Goal: Communication & Community: Answer question/provide support

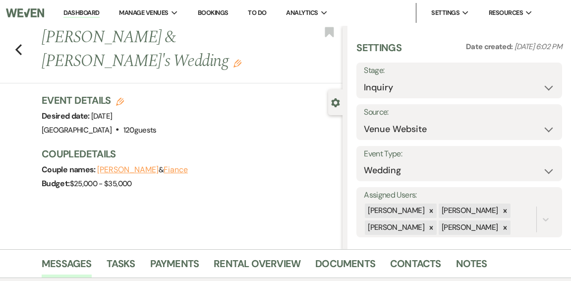
click at [91, 12] on link "Dashboard" at bounding box center [81, 12] width 36 height 9
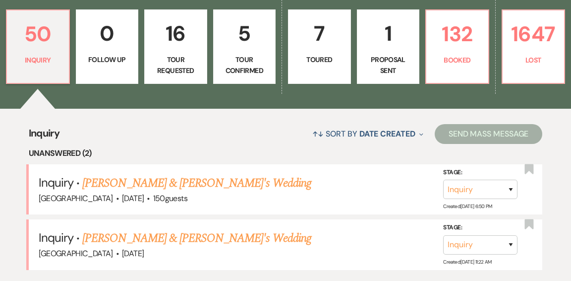
scroll to position [292, 0]
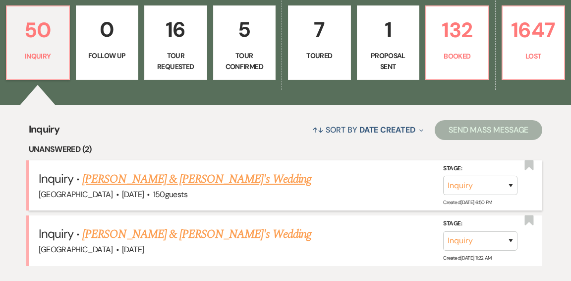
click at [146, 170] on link "[PERSON_NAME] & [PERSON_NAME]'s Wedding" at bounding box center [196, 179] width 229 height 18
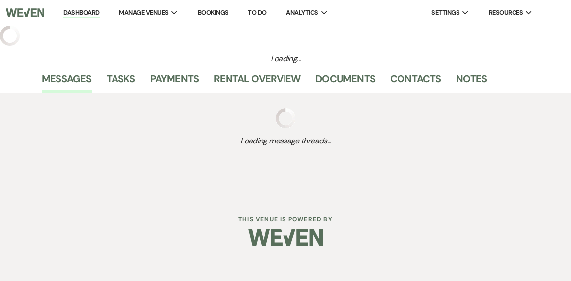
select select "1"
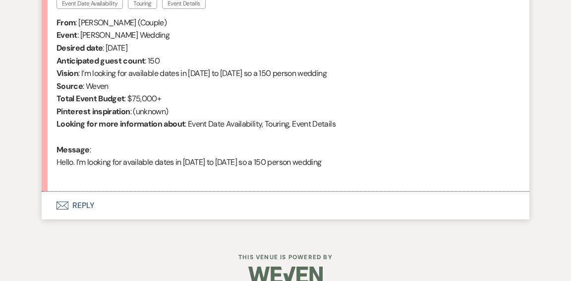
scroll to position [419, 0]
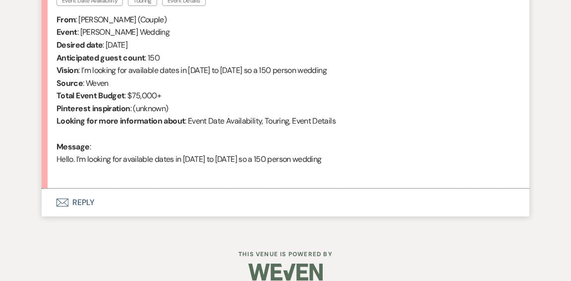
click at [83, 200] on button "Envelope Reply" at bounding box center [286, 202] width 488 height 28
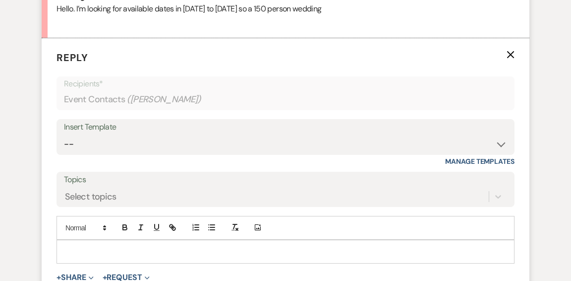
scroll to position [569, 0]
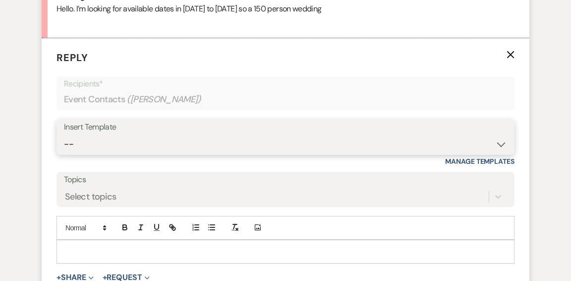
click at [485, 142] on select "-- Weven Planning Portal Introduction (Booked Events) Initial Inquiry Response …" at bounding box center [285, 143] width 443 height 19
select select "600"
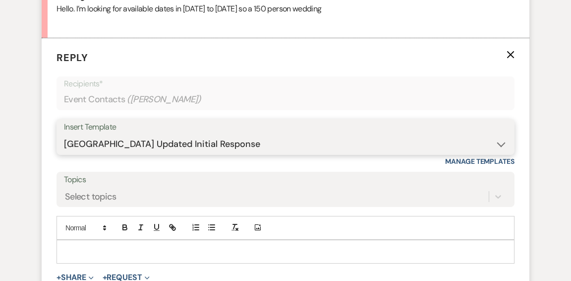
click at [64, 134] on select "-- Weven Planning Portal Introduction (Booked Events) Initial Inquiry Response …" at bounding box center [285, 143] width 443 height 19
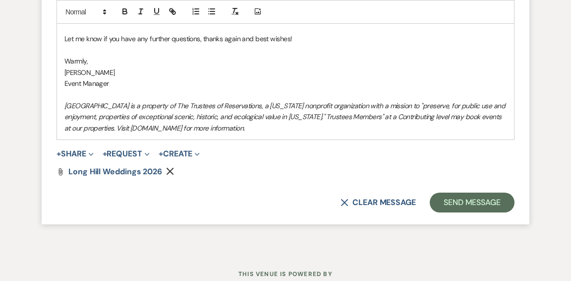
scroll to position [1086, 0]
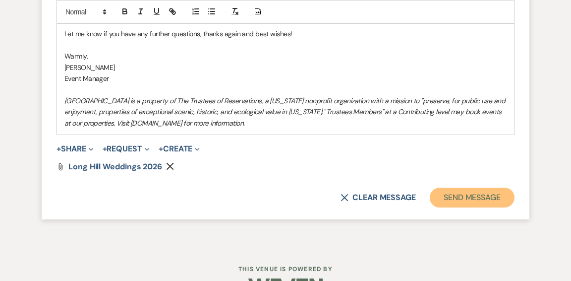
click at [447, 193] on button "Send Message" at bounding box center [472, 197] width 85 height 20
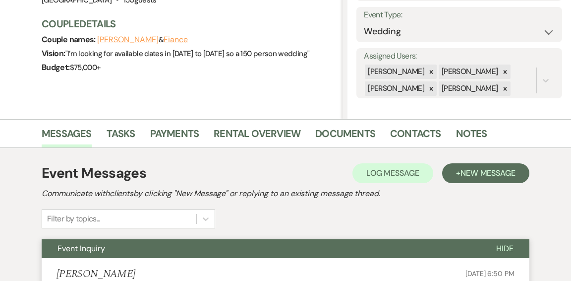
scroll to position [0, 0]
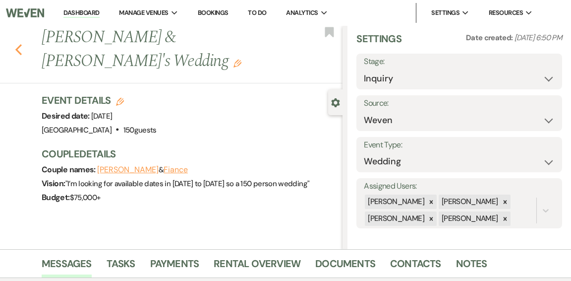
click at [19, 44] on icon "Previous" at bounding box center [18, 50] width 7 height 12
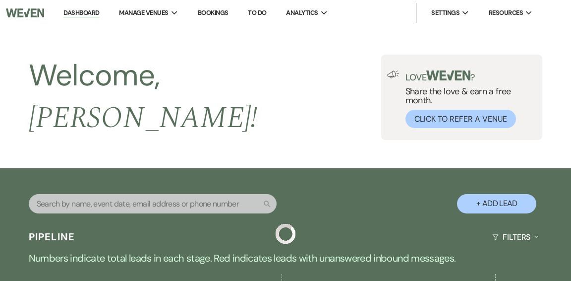
scroll to position [292, 0]
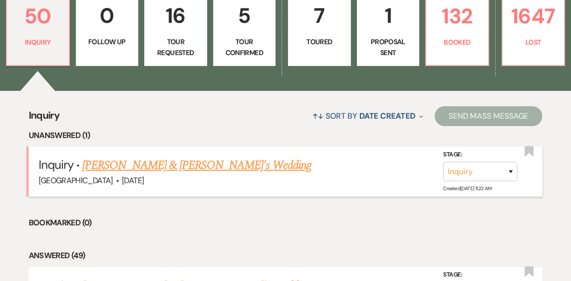
click at [158, 157] on link "Madison Ford & Fiance's Wedding" at bounding box center [196, 165] width 229 height 18
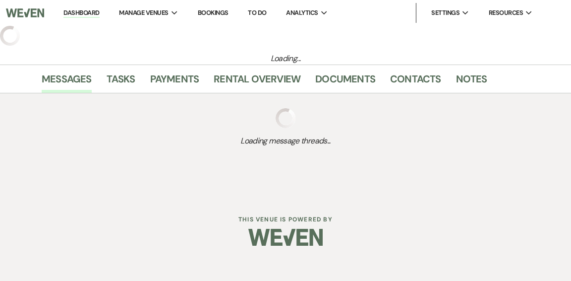
select select "5"
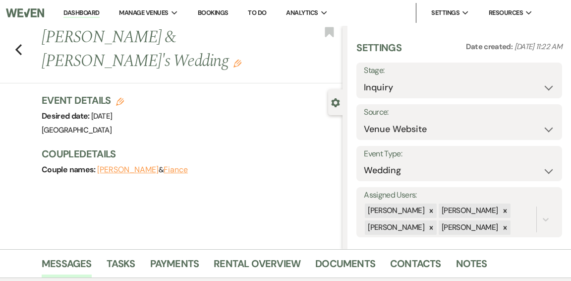
click at [87, 12] on link "Dashboard" at bounding box center [81, 12] width 36 height 9
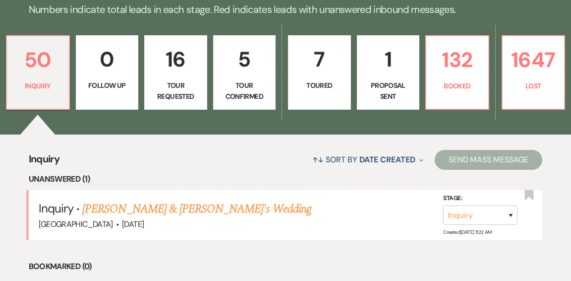
scroll to position [268, 0]
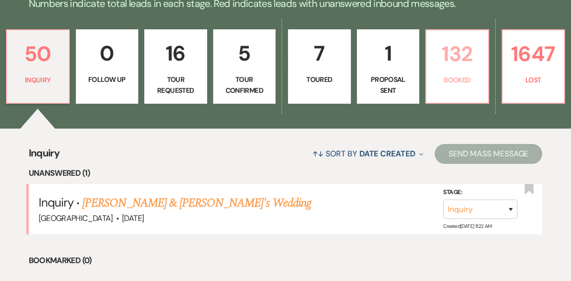
click at [463, 68] on link "132 Booked" at bounding box center [457, 66] width 64 height 74
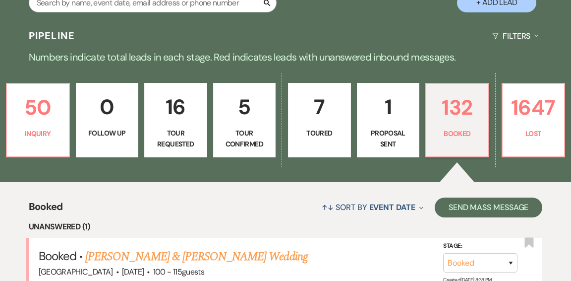
scroll to position [268, 0]
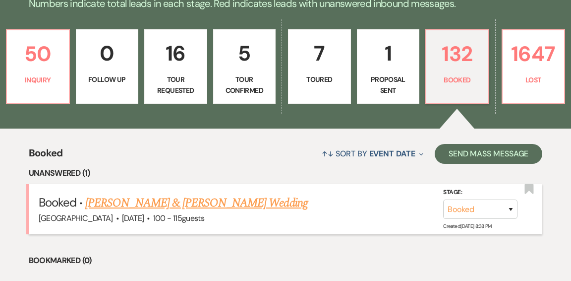
click at [238, 194] on link "Leanne Beedle & Tyler Fouhey's Wedding" at bounding box center [196, 203] width 222 height 18
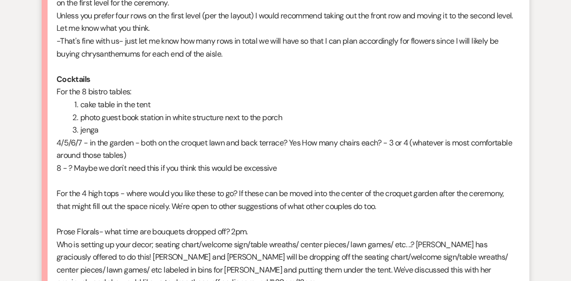
scroll to position [1715, 0]
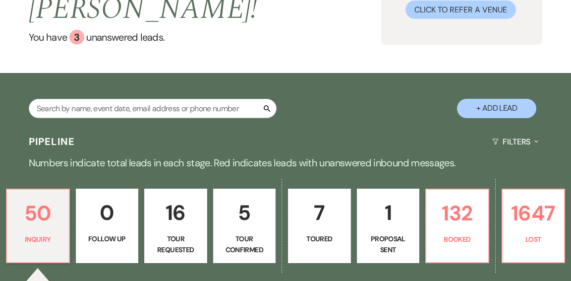
scroll to position [111, 0]
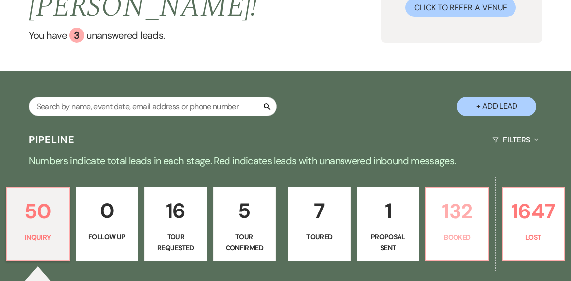
click at [456, 194] on p "132" at bounding box center [457, 210] width 50 height 33
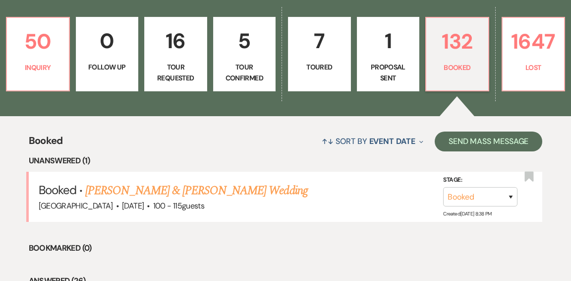
scroll to position [276, 0]
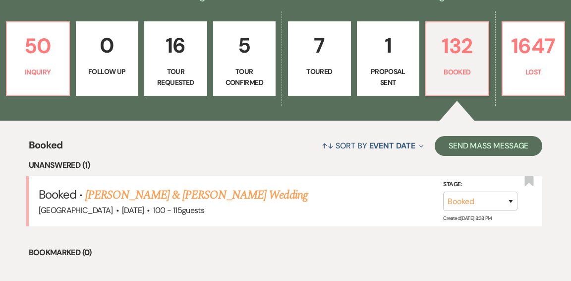
click at [250, 186] on link "Leanne Beedle & Tyler Fouhey's Wedding" at bounding box center [196, 195] width 222 height 18
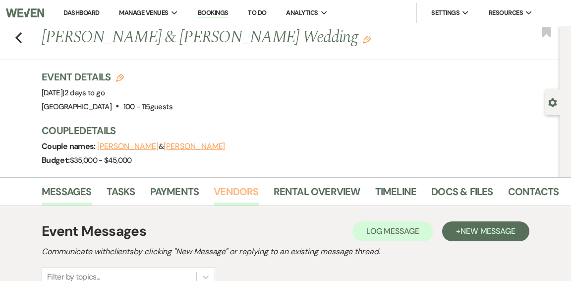
click at [240, 192] on link "Vendors" at bounding box center [236, 194] width 45 height 22
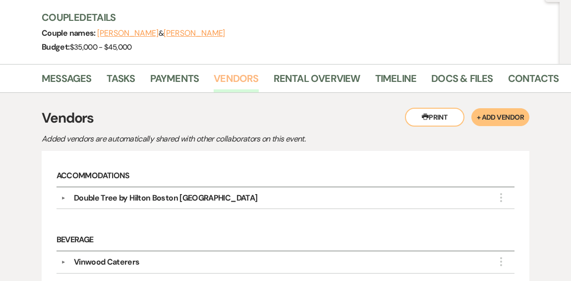
scroll to position [108, 0]
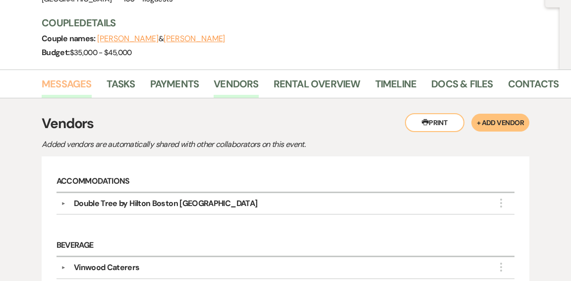
click at [81, 81] on link "Messages" at bounding box center [67, 87] width 50 height 22
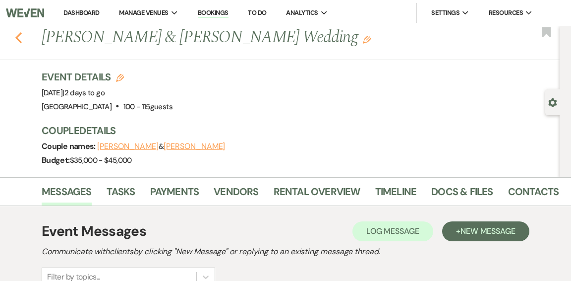
click at [15, 36] on icon "Previous" at bounding box center [18, 38] width 7 height 12
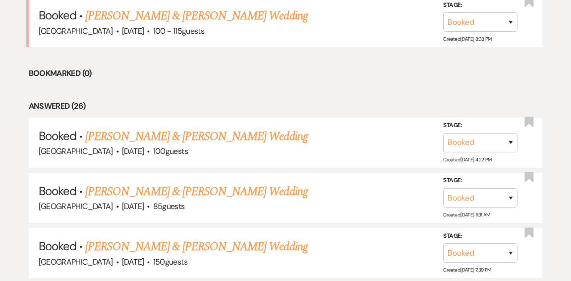
scroll to position [447, 0]
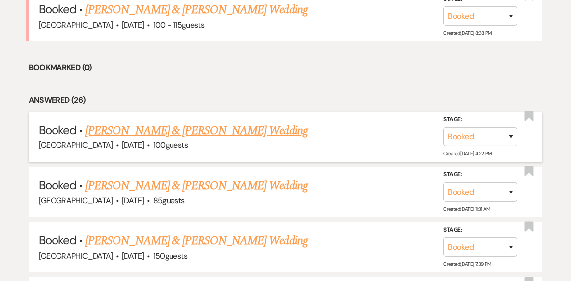
click at [134, 121] on link "Samantha Lane & Jamison Bundy's Wedding" at bounding box center [196, 130] width 222 height 18
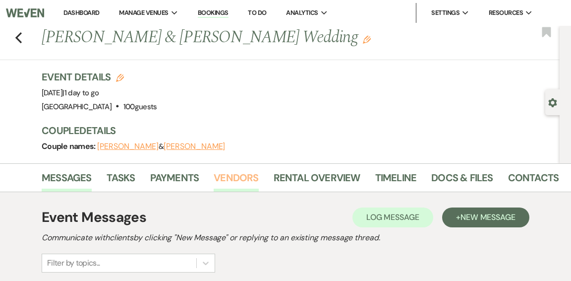
click at [228, 179] on link "Vendors" at bounding box center [236, 181] width 45 height 22
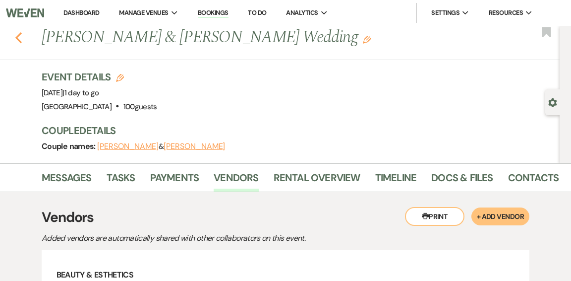
click at [21, 41] on icon "Previous" at bounding box center [18, 38] width 7 height 12
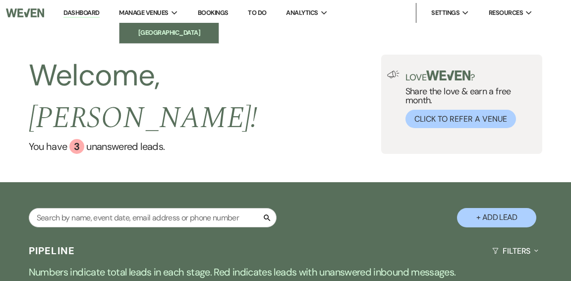
click at [149, 31] on li "[GEOGRAPHIC_DATA]" at bounding box center [168, 33] width 89 height 10
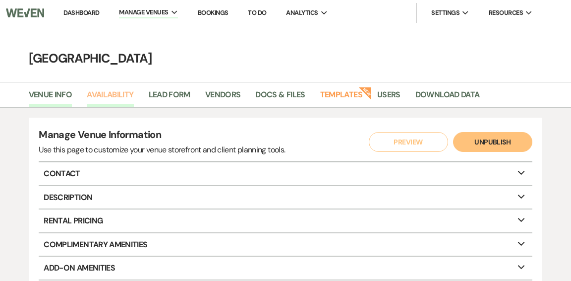
click at [109, 97] on link "Availability" at bounding box center [110, 97] width 47 height 19
select select "2"
select select "2026"
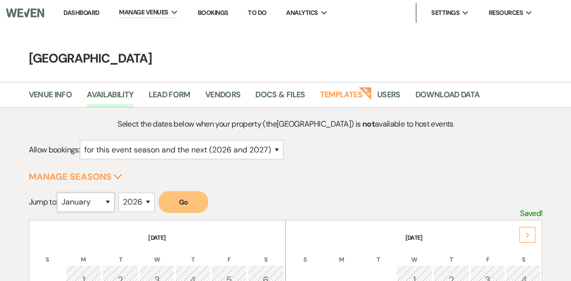
click at [112, 199] on select "January February March April May June July August September October November De…" at bounding box center [86, 201] width 58 height 19
select select "5"
click at [60, 192] on select "January February March April May June July August September October November De…" at bounding box center [86, 201] width 58 height 19
click at [177, 202] on button "Go" at bounding box center [184, 202] width 50 height 22
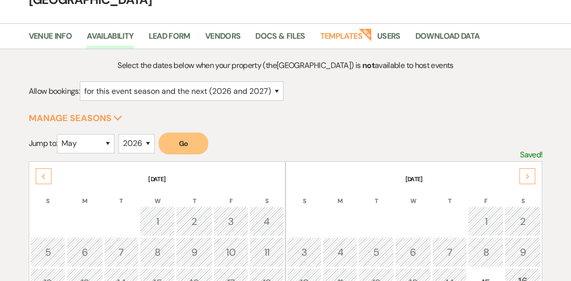
scroll to position [57, 0]
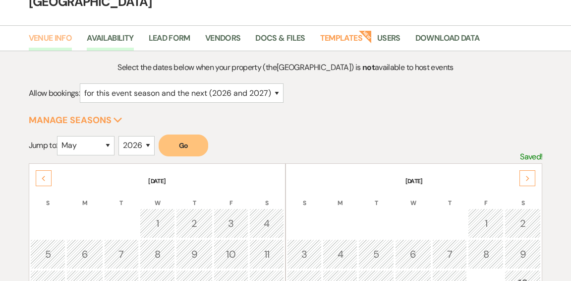
click at [38, 38] on link "Venue Info" at bounding box center [51, 41] width 44 height 19
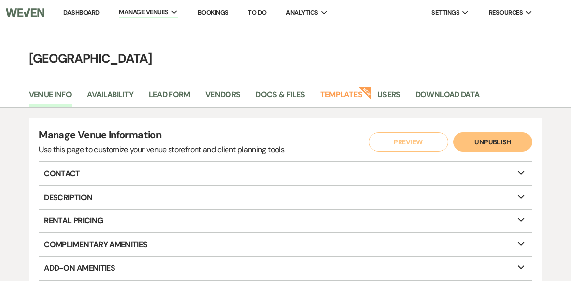
click at [77, 11] on link "Dashboard" at bounding box center [81, 12] width 36 height 8
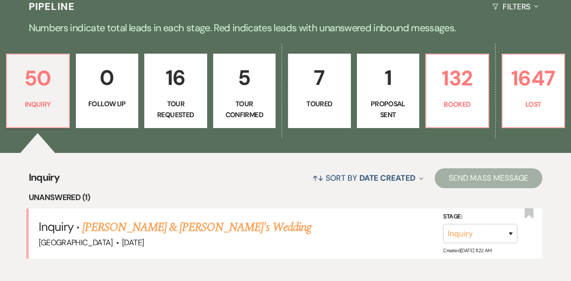
scroll to position [245, 0]
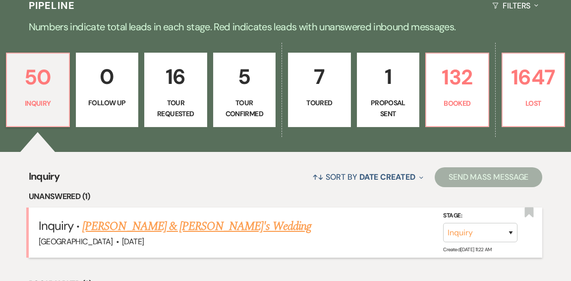
click at [218, 217] on link "Madison Ford & Fiance's Wedding" at bounding box center [196, 226] width 229 height 18
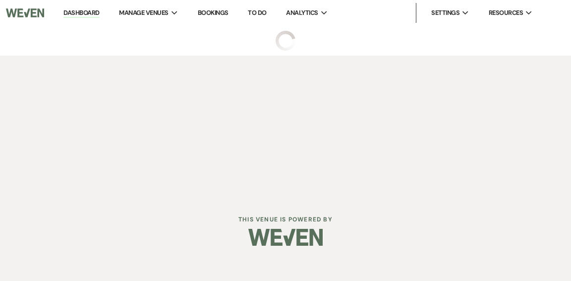
select select "5"
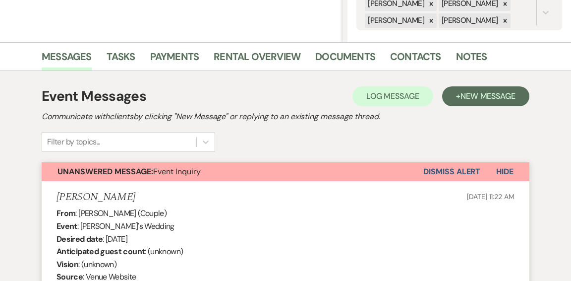
scroll to position [206, 0]
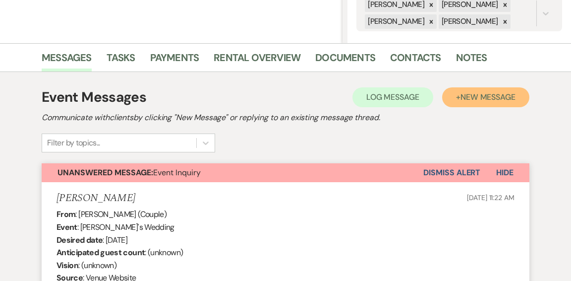
click at [455, 93] on button "+ New Message" at bounding box center [485, 97] width 87 height 20
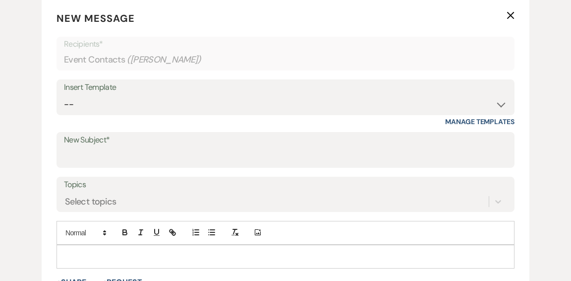
scroll to position [392, 0]
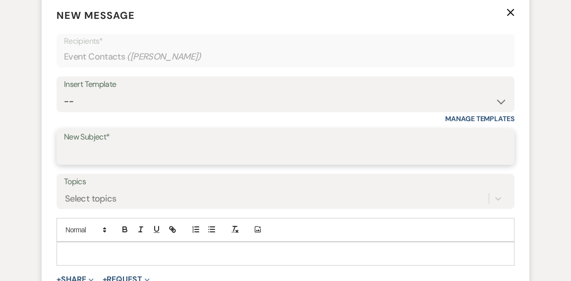
click at [459, 149] on input "New Subject*" at bounding box center [285, 153] width 443 height 19
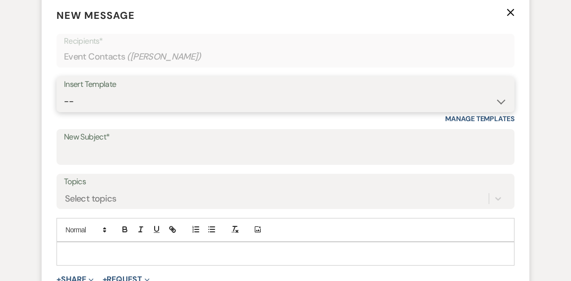
click at [403, 95] on select "-- Weven Planning Portal Introduction (Booked Events) Initial Inquiry Response …" at bounding box center [285, 101] width 443 height 19
select select "593"
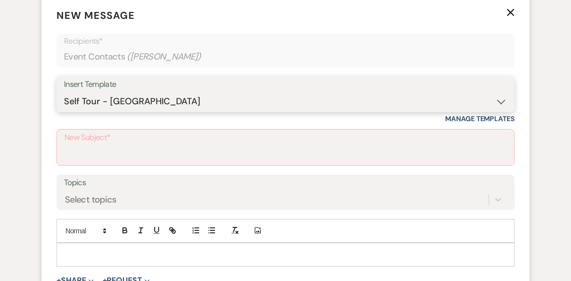
click at [64, 92] on select "-- Weven Planning Portal Introduction (Booked Events) Initial Inquiry Response …" at bounding box center [285, 101] width 443 height 19
type input "Self Tour - Long Hill"
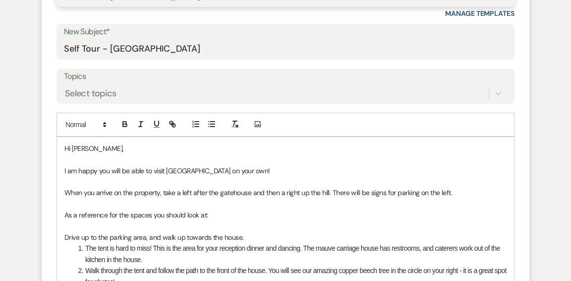
scroll to position [505, 0]
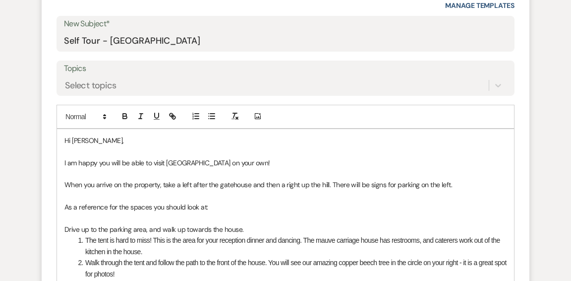
click at [112, 140] on p "Hi Madison Ford," at bounding box center [285, 140] width 442 height 11
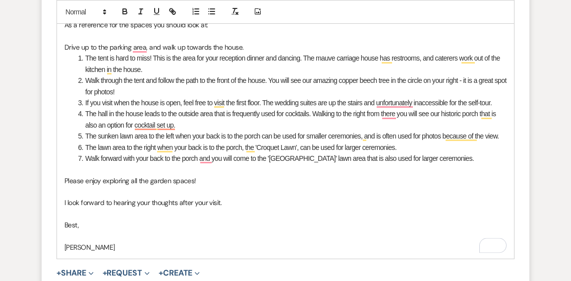
scroll to position [691, 0]
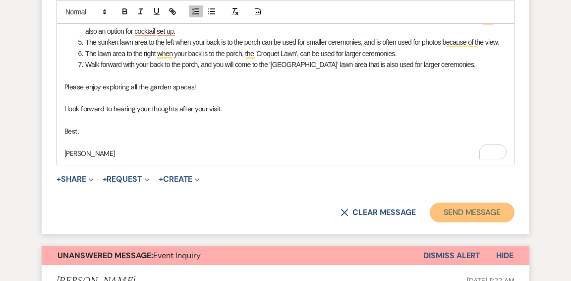
click at [454, 212] on button "Send Message" at bounding box center [472, 212] width 85 height 20
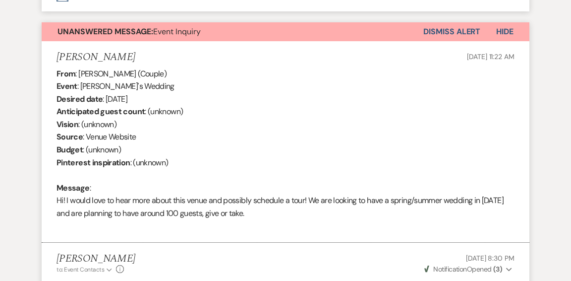
scroll to position [831, 0]
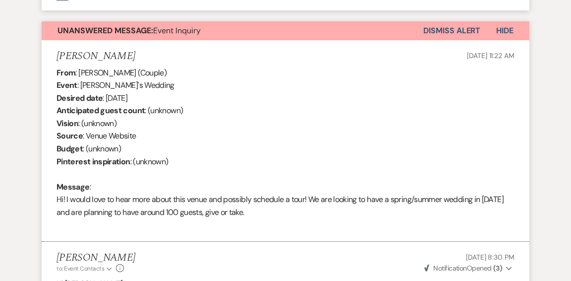
click at [452, 29] on button "Dismiss Alert" at bounding box center [451, 30] width 57 height 19
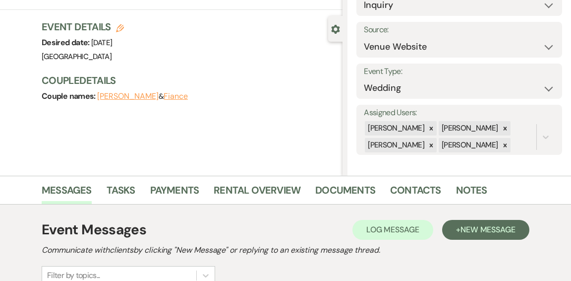
scroll to position [0, 0]
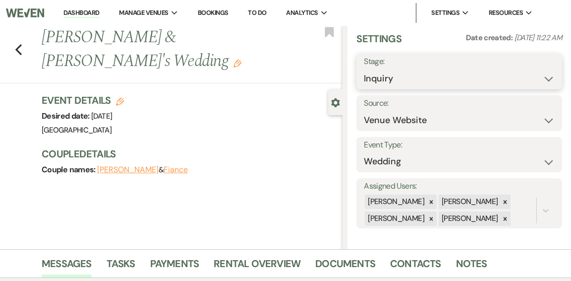
click at [552, 77] on select "Inquiry Follow Up Tour Requested Tour Confirmed Toured Proposal Sent Booked Lost" at bounding box center [459, 78] width 191 height 19
select select "2"
click at [364, 69] on select "Inquiry Follow Up Tour Requested Tour Confirmed Toured Proposal Sent Booked Lost" at bounding box center [459, 78] width 191 height 19
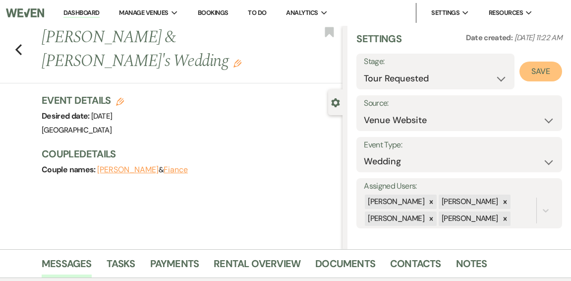
click at [543, 71] on button "Save" at bounding box center [541, 71] width 43 height 20
click at [329, 35] on use "button" at bounding box center [329, 32] width 9 height 10
click at [19, 44] on icon "Previous" at bounding box center [18, 50] width 7 height 12
select select "2"
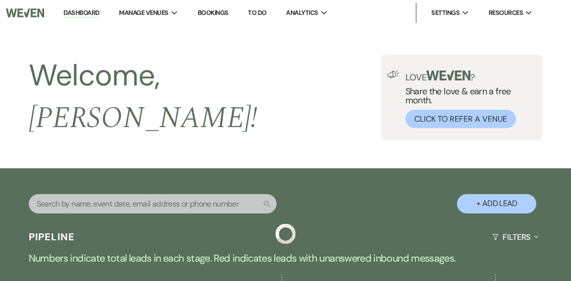
scroll to position [245, 0]
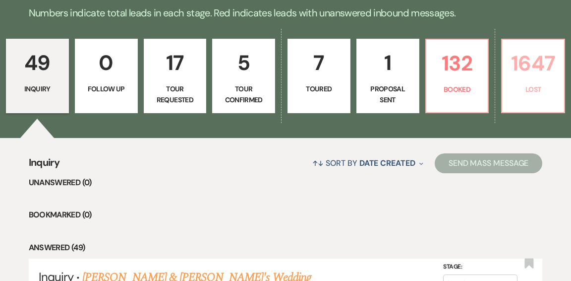
click at [540, 62] on p "1647" at bounding box center [533, 63] width 50 height 33
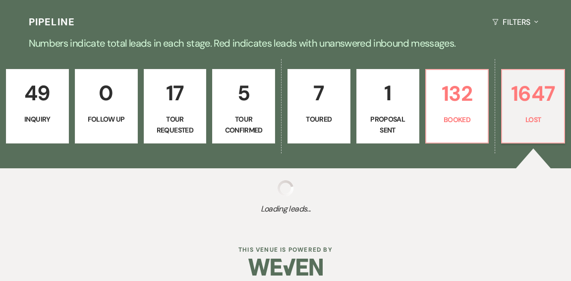
select select "8"
select select "6"
select select "8"
select select "1"
select select "8"
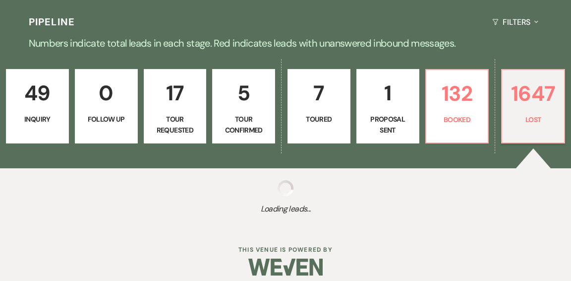
select select "1"
select select "8"
select select "1"
select select "8"
select select "1"
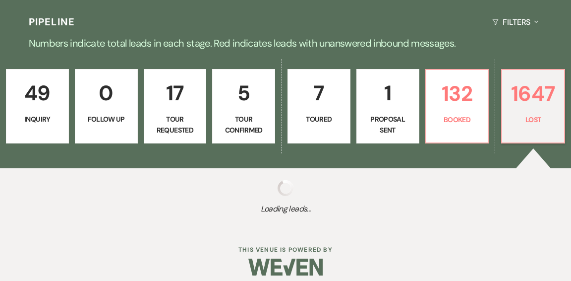
select select "8"
select select "1"
select select "8"
select select "1"
select select "8"
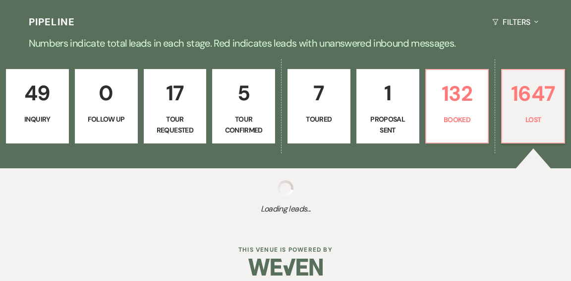
select select "1"
select select "8"
select select "1"
select select "8"
select select "10"
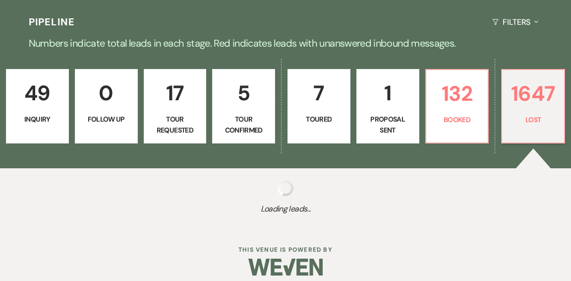
select select "8"
select select "1"
select select "8"
select select "1"
select select "8"
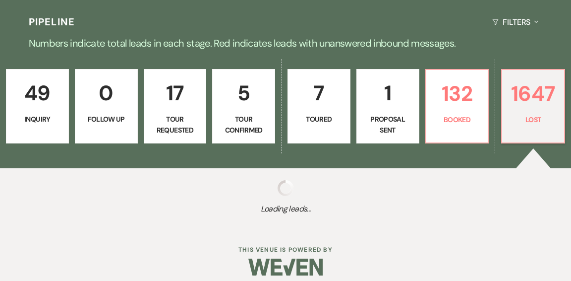
select select "1"
select select "8"
select select "1"
select select "8"
select select "1"
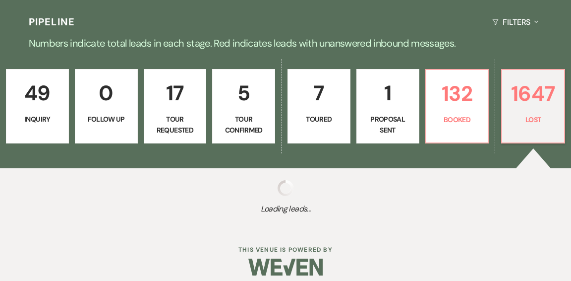
select select "8"
select select "1"
select select "8"
select select "1"
select select "8"
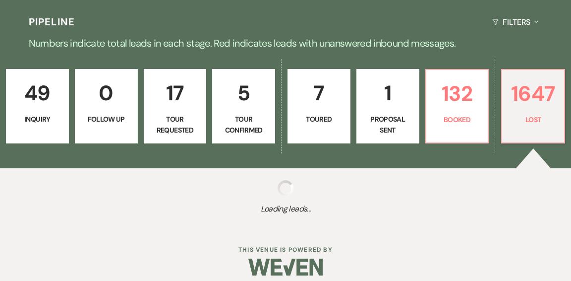
select select "1"
select select "8"
select select "10"
select select "8"
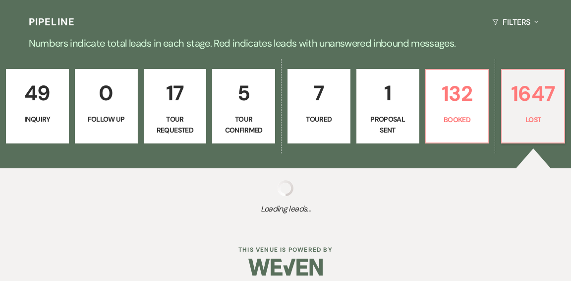
select select "8"
select select "1"
select select "8"
select select "1"
select select "8"
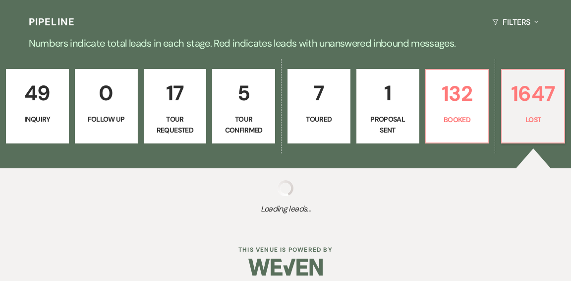
select select "10"
select select "8"
select select "5"
select select "8"
select select "1"
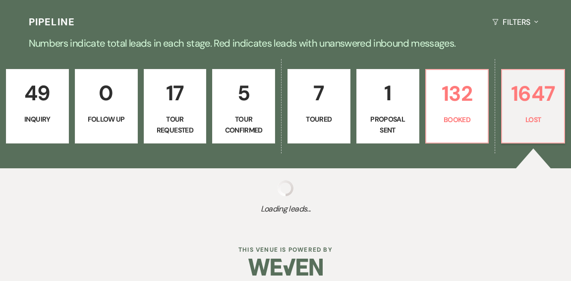
select select "8"
select select "10"
select select "8"
select select "9"
select select "8"
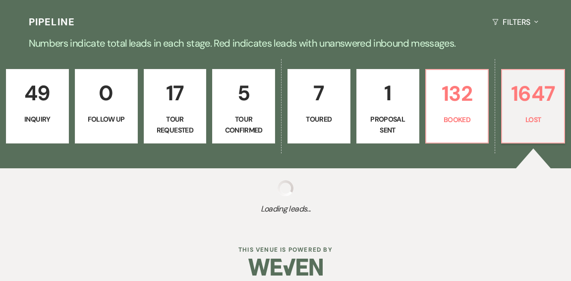
select select "1"
select select "8"
select select "1"
select select "8"
select select "1"
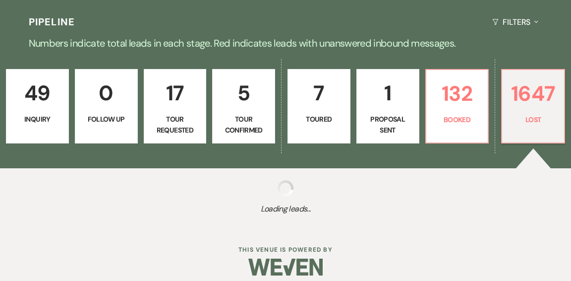
select select "8"
select select "5"
select select "8"
select select "1"
select select "8"
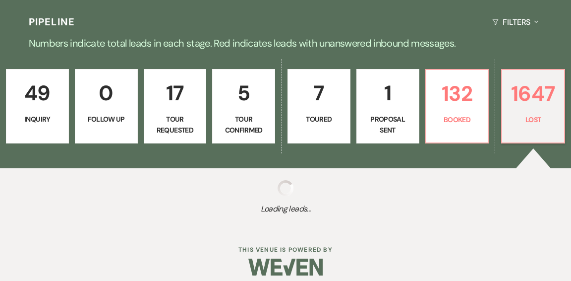
select select "11"
select select "8"
select select "1"
select select "8"
select select "1"
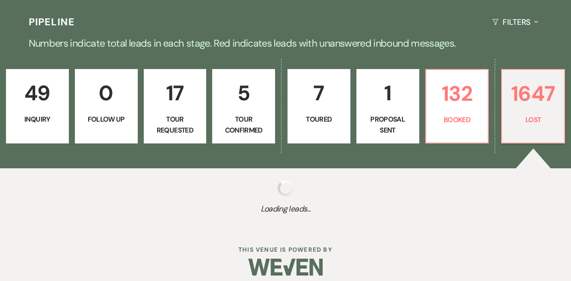
select select "8"
select select "5"
select select "8"
select select "1"
select select "8"
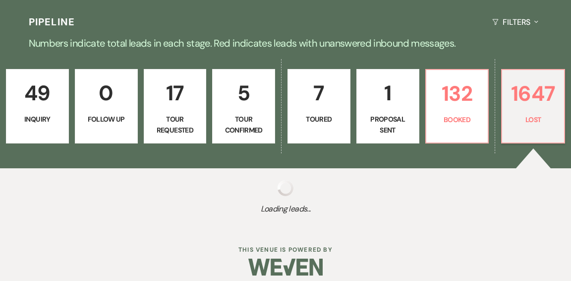
select select "6"
select select "8"
select select "10"
select select "8"
select select "10"
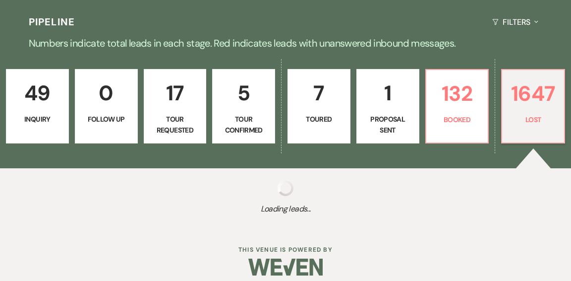
select select "8"
select select "6"
select select "8"
select select "5"
select select "8"
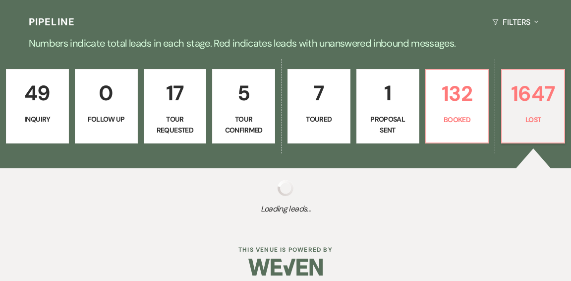
select select "1"
select select "8"
select select "1"
select select "8"
select select "1"
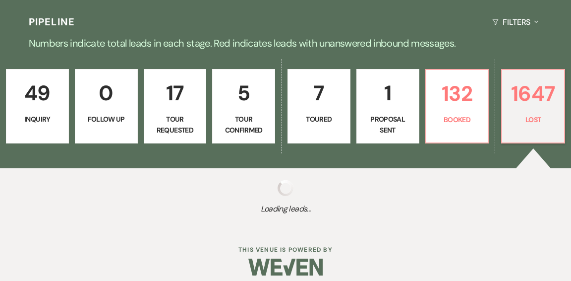
select select "8"
select select "5"
select select "8"
select select "5"
select select "8"
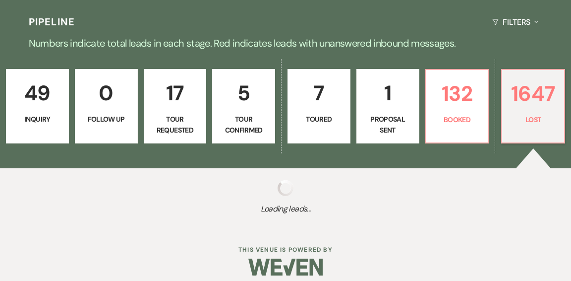
select select "5"
select select "8"
select select "5"
select select "8"
select select "5"
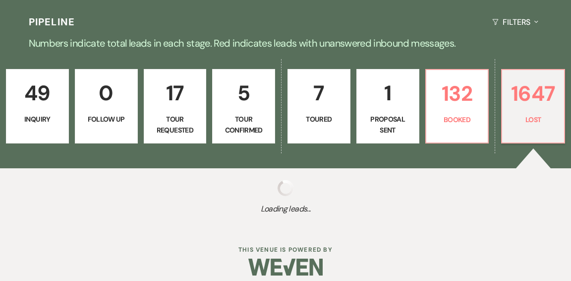
select select "8"
select select "1"
select select "8"
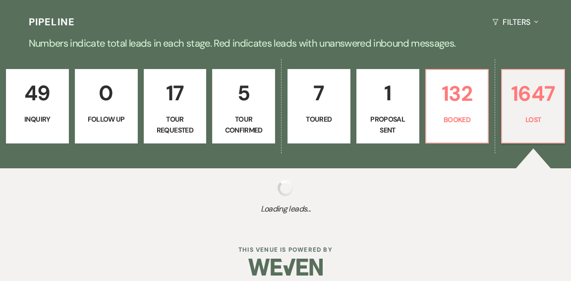
select select "10"
select select "8"
select select "1"
select select "8"
select select "11"
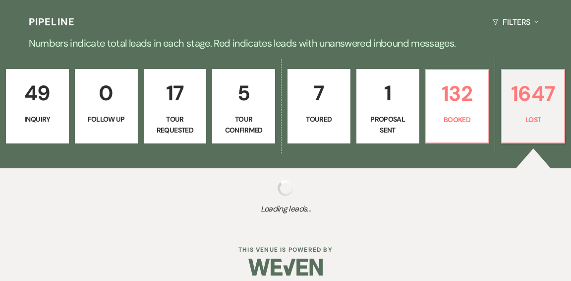
select select "8"
select select "5"
select select "8"
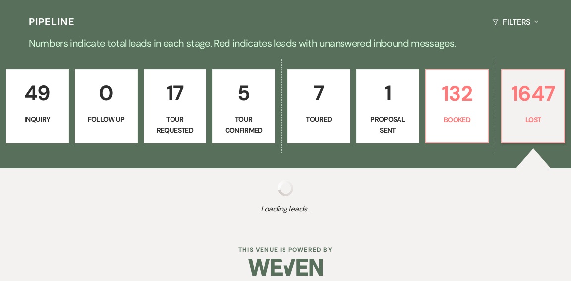
select select "1"
select select "8"
select select "5"
select select "8"
select select "5"
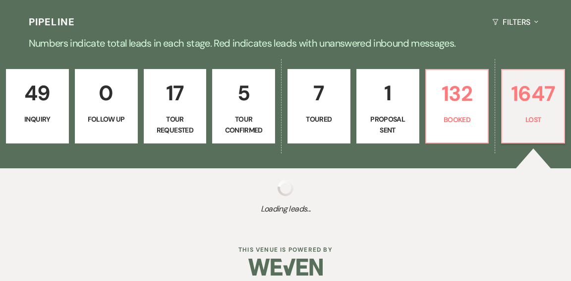
select select "8"
select select "5"
select select "8"
select select "11"
select select "8"
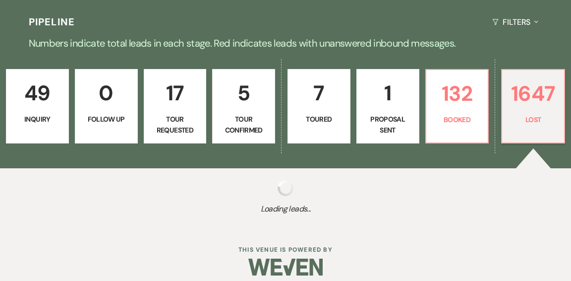
select select "5"
select select "8"
select select "5"
select select "8"
select select "5"
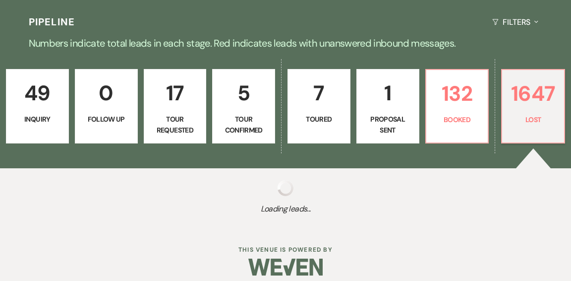
select select "8"
select select "5"
select select "8"
select select "5"
select select "8"
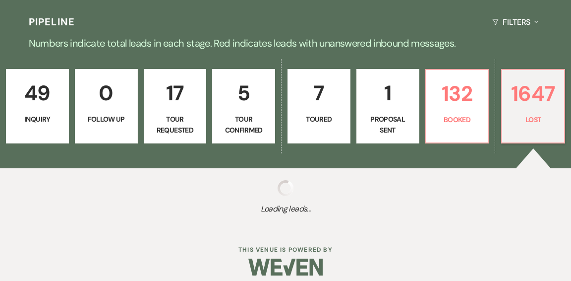
select select "5"
select select "8"
select select "9"
select select "8"
select select "5"
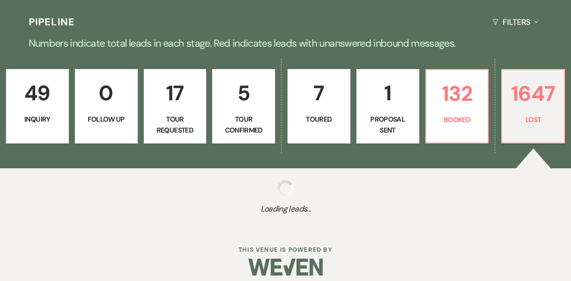
select select "8"
select select "5"
select select "8"
select select "1"
select select "8"
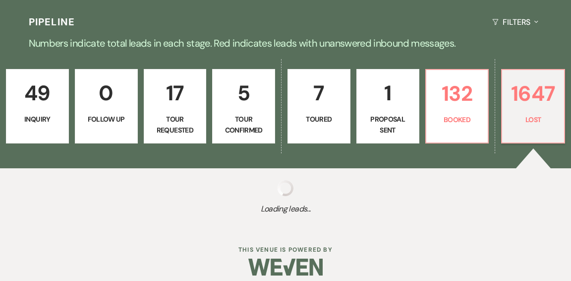
select select "11"
select select "8"
select select "11"
select select "8"
select select "5"
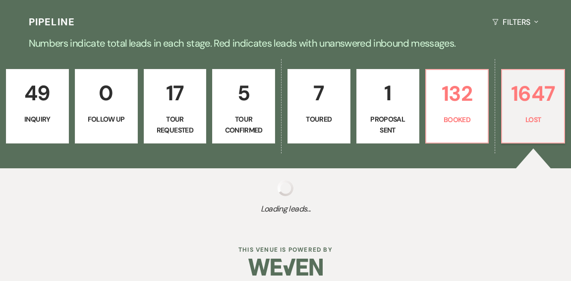
select select "8"
select select "5"
select select "8"
select select "5"
select select "8"
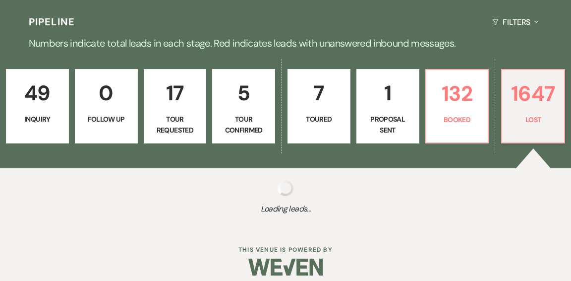
select select "5"
select select "8"
select select "5"
select select "8"
select select "1"
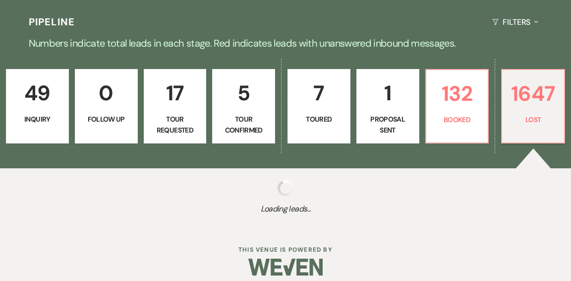
select select "8"
select select "6"
select select "8"
select select "5"
select select "8"
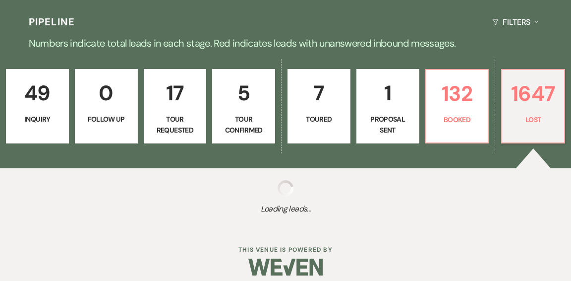
select select "5"
select select "8"
select select "5"
select select "8"
select select "10"
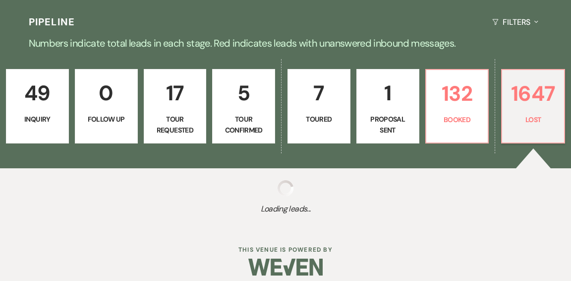
select select "8"
select select "11"
select select "8"
select select "10"
select select "8"
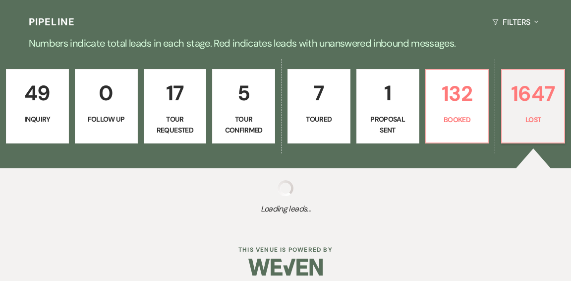
select select "5"
select select "8"
select select "5"
select select "8"
select select "5"
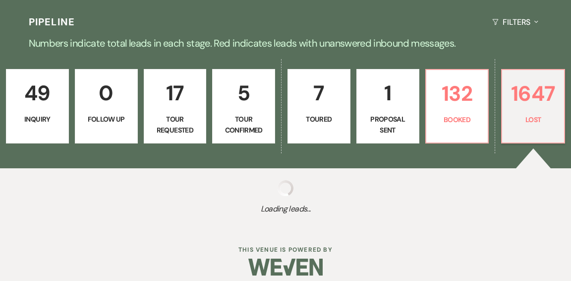
select select "8"
select select "5"
select select "8"
select select "5"
select select "8"
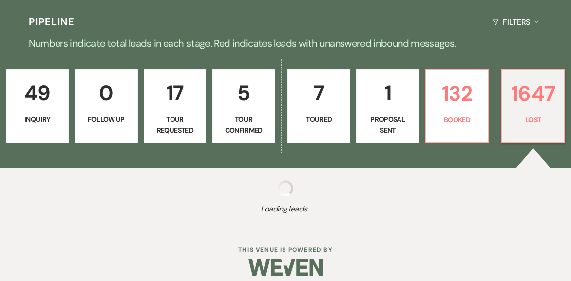
select select "5"
select select "8"
select select "5"
select select "8"
select select "5"
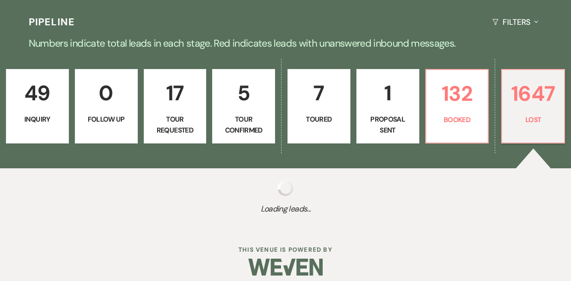
select select "8"
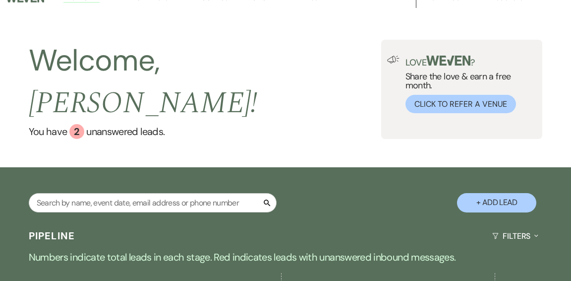
scroll to position [0, 0]
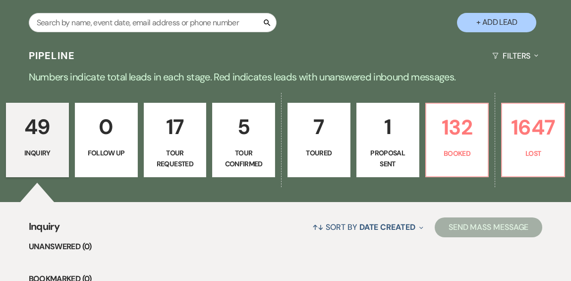
click at [388, 147] on p "Proposal Sent" at bounding box center [388, 158] width 50 height 22
select select "6"
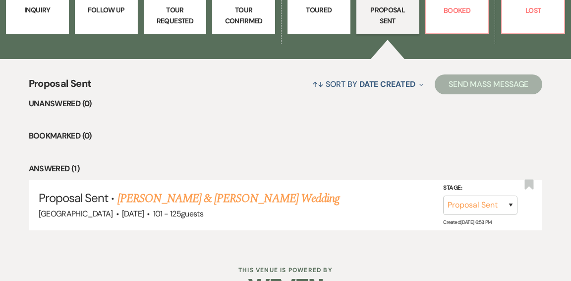
scroll to position [344, 0]
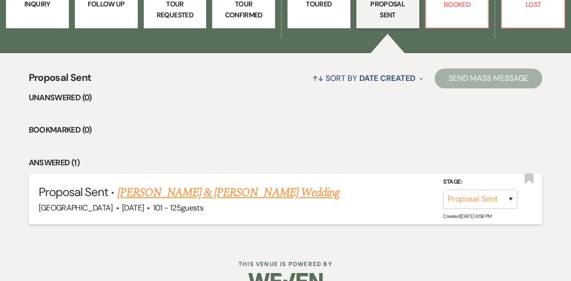
click at [262, 183] on link "Olivia Howe & Trey Broach's Wedding" at bounding box center [229, 192] width 222 height 18
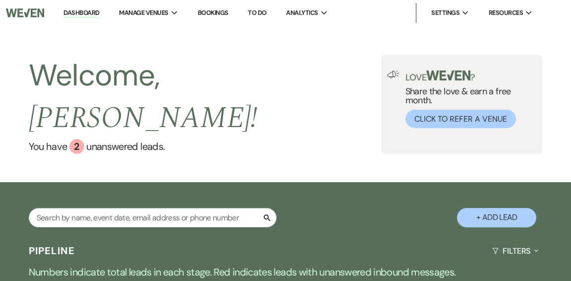
select select "6"
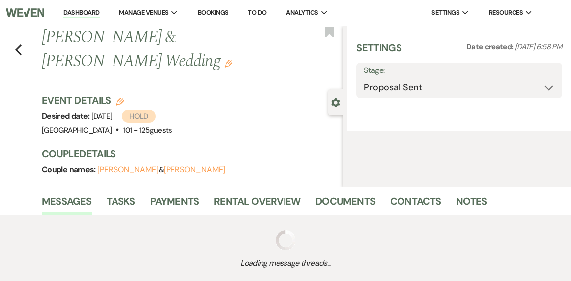
select select "4"
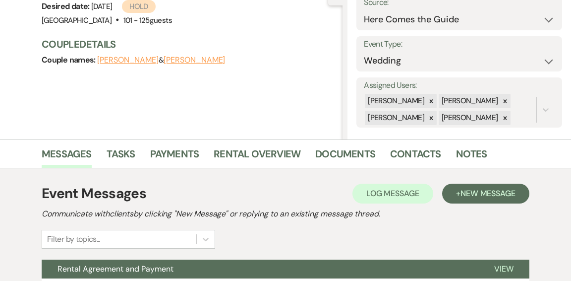
scroll to position [119, 0]
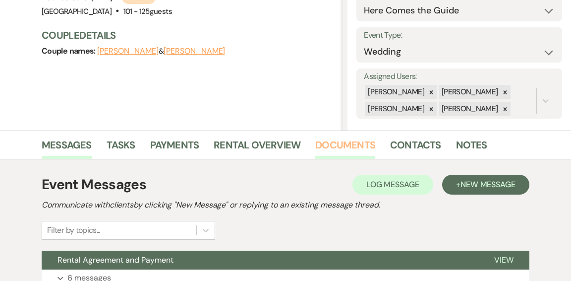
click at [328, 141] on link "Documents" at bounding box center [345, 148] width 60 height 22
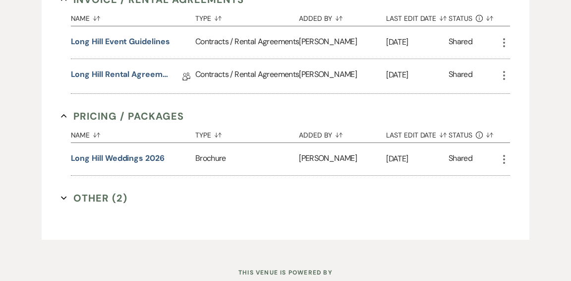
scroll to position [382, 0]
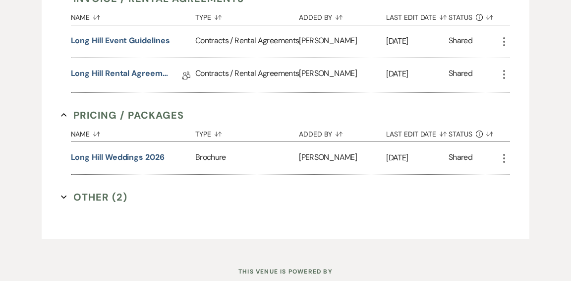
click at [240, 83] on div "Contracts / Rental Agreements" at bounding box center [247, 75] width 104 height 34
click at [146, 83] on link "Long Hill Rental Agreement" at bounding box center [120, 74] width 99 height 15
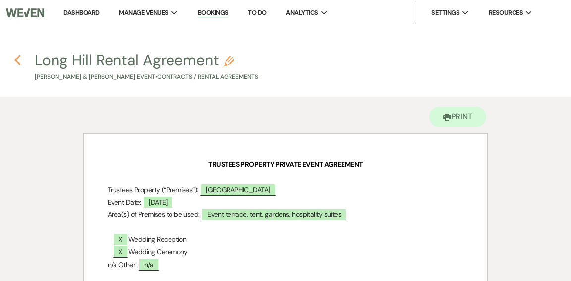
click at [18, 59] on icon "Previous" at bounding box center [17, 60] width 7 height 12
select select "6"
select select "4"
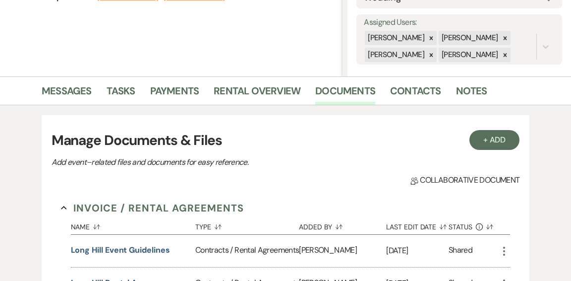
scroll to position [171, 0]
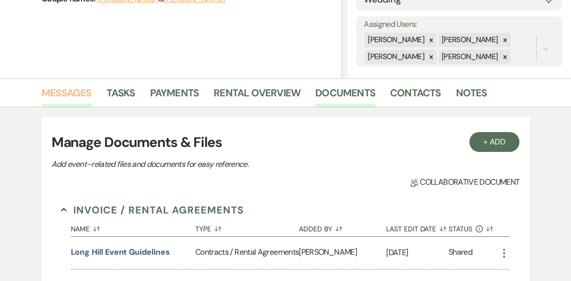
click at [59, 94] on link "Messages" at bounding box center [67, 96] width 50 height 22
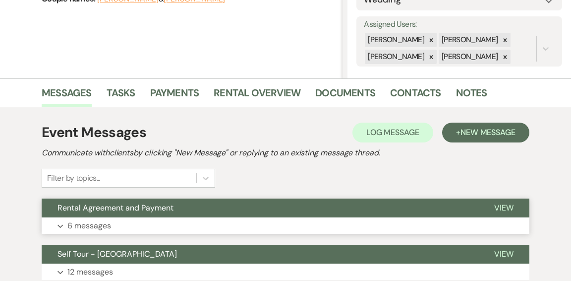
click at [255, 207] on button "Rental Agreement and Payment" at bounding box center [260, 207] width 437 height 19
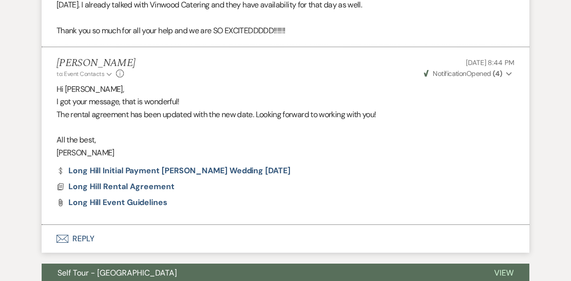
scroll to position [1405, 0]
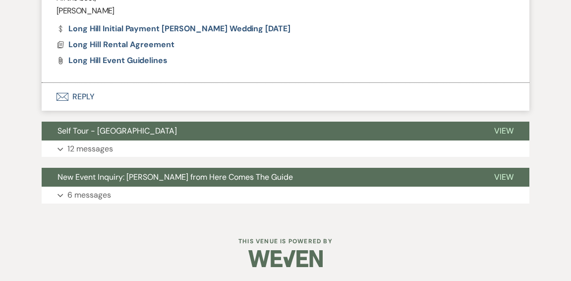
click at [73, 97] on button "Envelope Reply" at bounding box center [286, 97] width 488 height 28
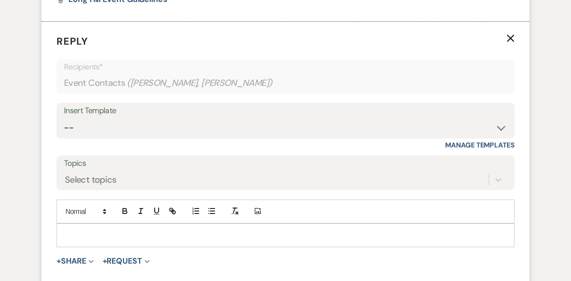
scroll to position [1467, 0]
click at [142, 233] on p at bounding box center [285, 234] width 442 height 11
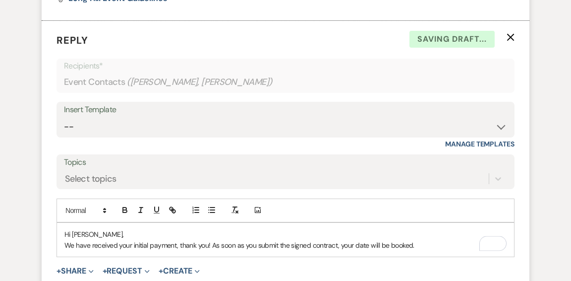
click at [423, 248] on p "We have received your initial payment, thank you! As soon as you submit the sig…" at bounding box center [285, 245] width 442 height 11
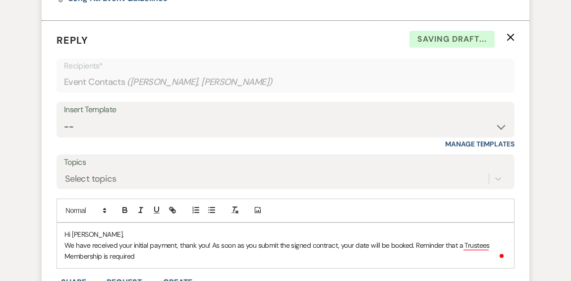
click at [151, 258] on p "We have received your initial payment, thank you! As soon as you submit the sig…" at bounding box center [285, 251] width 442 height 22
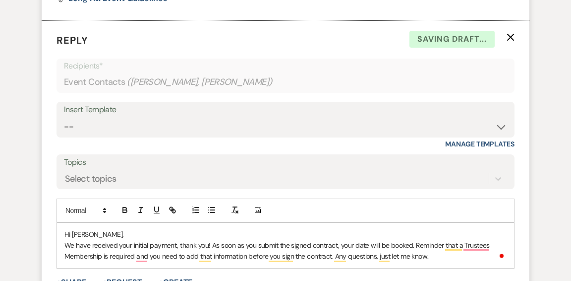
click at [103, 255] on p "We have received your initial payment, thank you! As soon as you submit the sig…" at bounding box center [285, 251] width 442 height 22
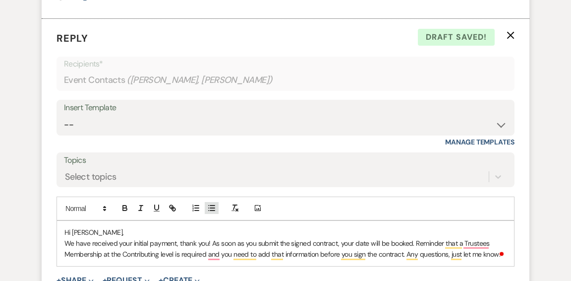
click at [217, 211] on button "button" at bounding box center [212, 208] width 14 height 12
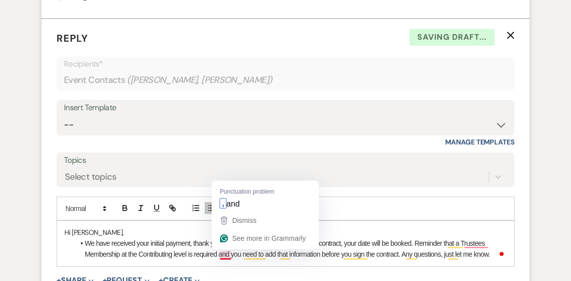
click at [224, 256] on li "We have received your initial payment, thank you! As soon as you submit the sig…" at bounding box center [290, 249] width 432 height 22
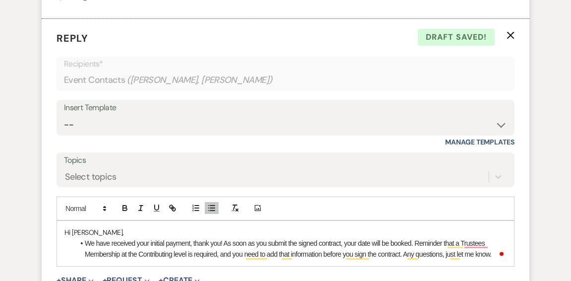
click at [497, 255] on li "We have received your initial payment, thank you! As soon as you submit the sig…" at bounding box center [290, 249] width 432 height 22
click at [85, 244] on li "We have received your initial payment, thank you! As soon as you submit the sig…" at bounding box center [290, 249] width 432 height 22
click at [209, 210] on line "button" at bounding box center [209, 210] width 0 height 0
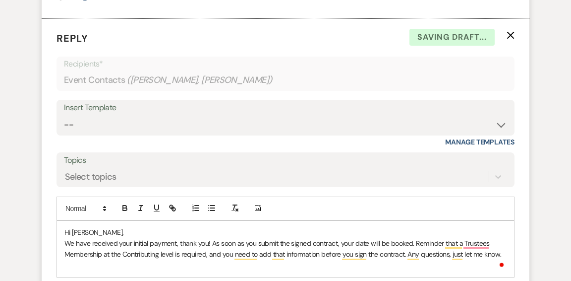
click at [106, 263] on p "To enrich screen reader interactions, please activate Accessibility in Grammarl…" at bounding box center [285, 265] width 442 height 11
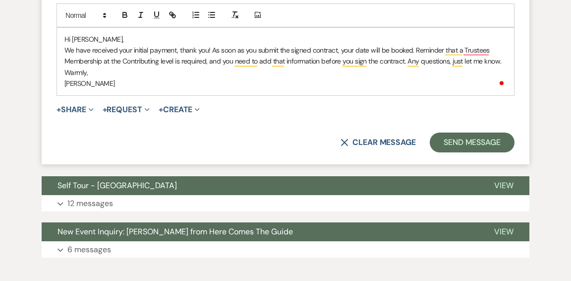
scroll to position [1668, 0]
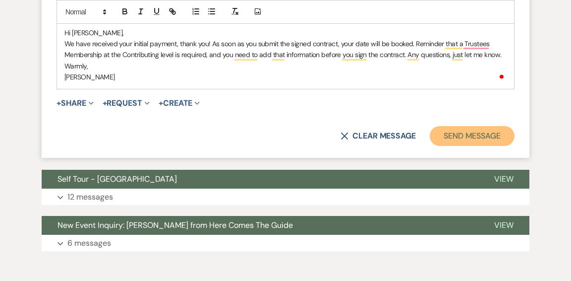
click at [441, 136] on button "Send Message" at bounding box center [472, 136] width 85 height 20
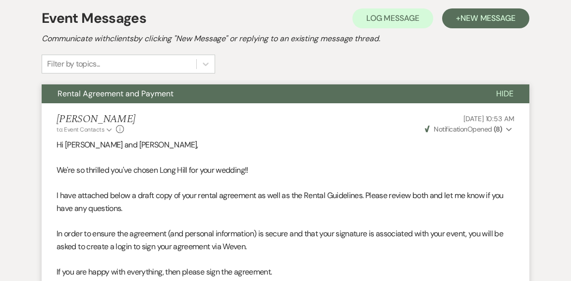
scroll to position [0, 0]
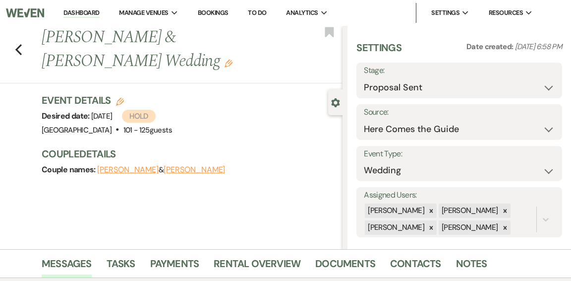
click at [67, 12] on link "Dashboard" at bounding box center [81, 12] width 36 height 9
